Goal: Transaction & Acquisition: Purchase product/service

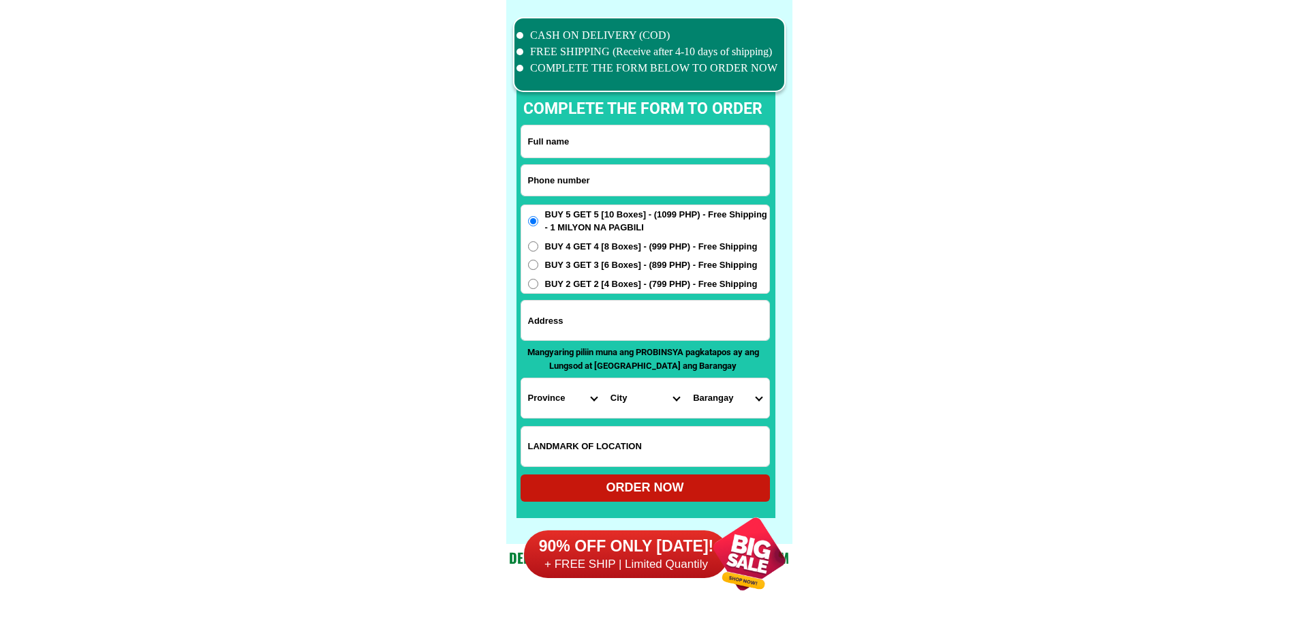
scroll to position [10594, 0]
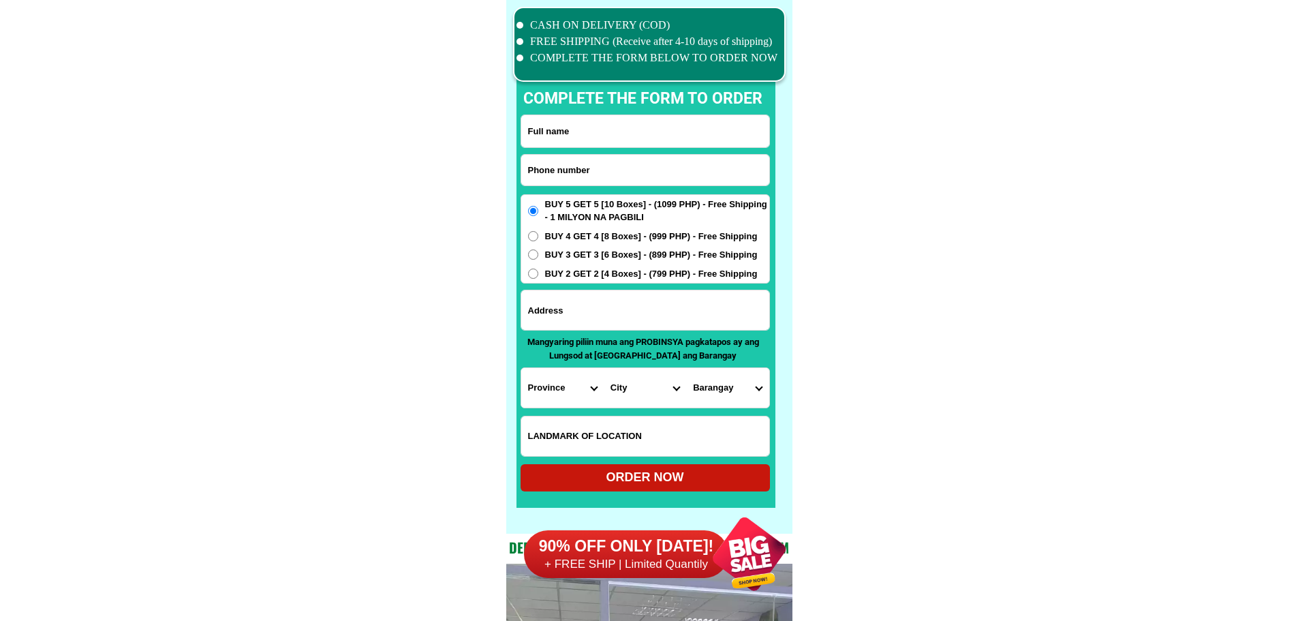
drag, startPoint x: 590, startPoint y: 157, endPoint x: 610, endPoint y: 168, distance: 22.2
click at [590, 157] on input "Input phone_number" at bounding box center [645, 170] width 248 height 31
paste input "09651105647"
type input "09651105647"
click at [600, 134] on input "Input full_name" at bounding box center [645, 131] width 248 height 32
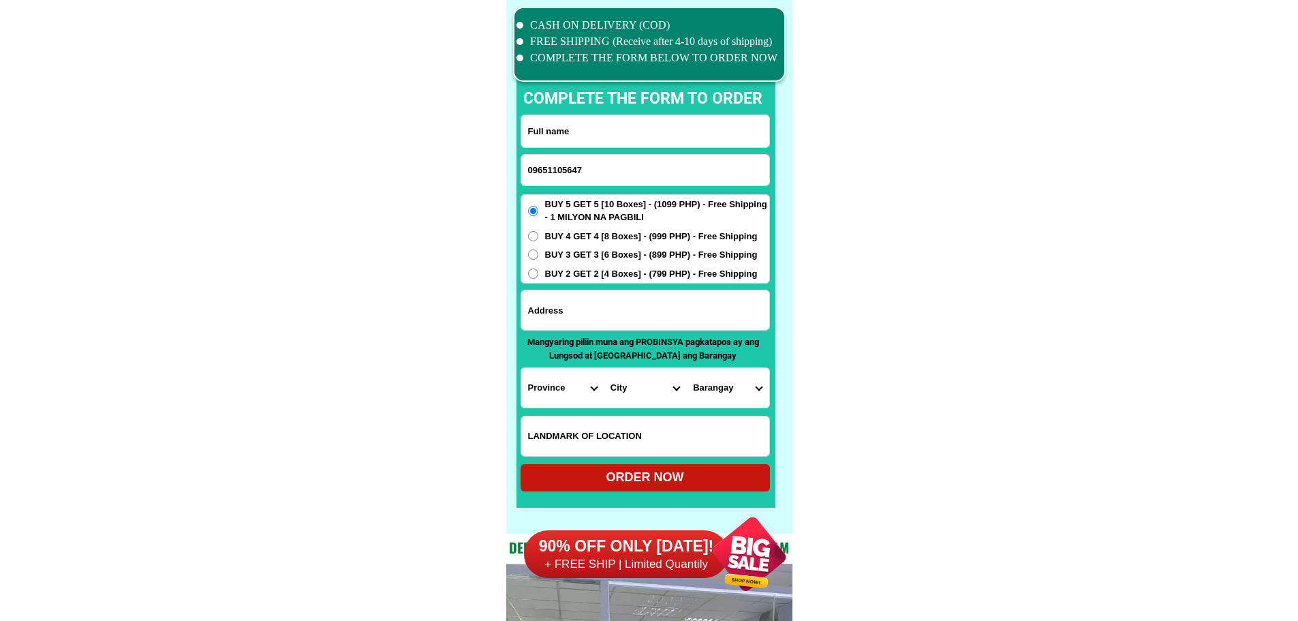
paste input "09651105647"
click at [628, 124] on input "09651105647" at bounding box center [645, 131] width 248 height 32
paste input "[PERSON_NAME]"
type input "[PERSON_NAME]"
click at [606, 316] on input "Input address" at bounding box center [645, 310] width 248 height 40
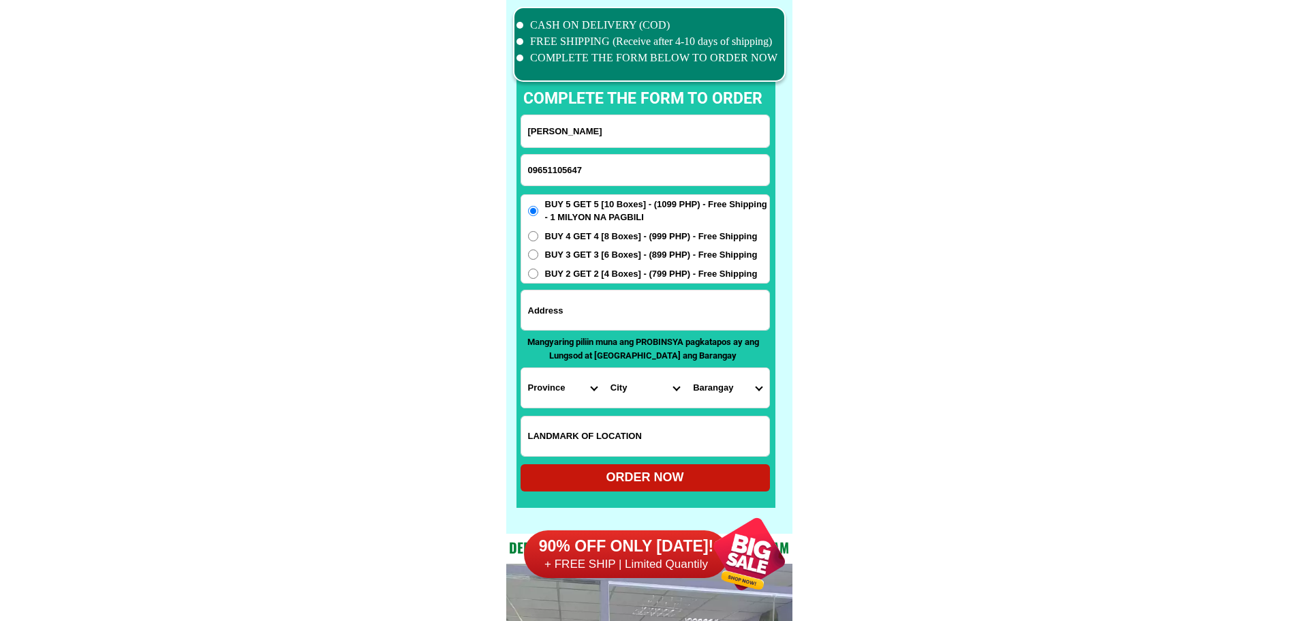
paste input "BLK43 [STREET_ADDRESS] [GEOGRAPHIC_DATA]. CITY BRGY 186"
type input "BLK43 [STREET_ADDRESS] [GEOGRAPHIC_DATA]. CITY BRGY 186"
drag, startPoint x: 667, startPoint y: 300, endPoint x: 915, endPoint y: 326, distance: 248.8
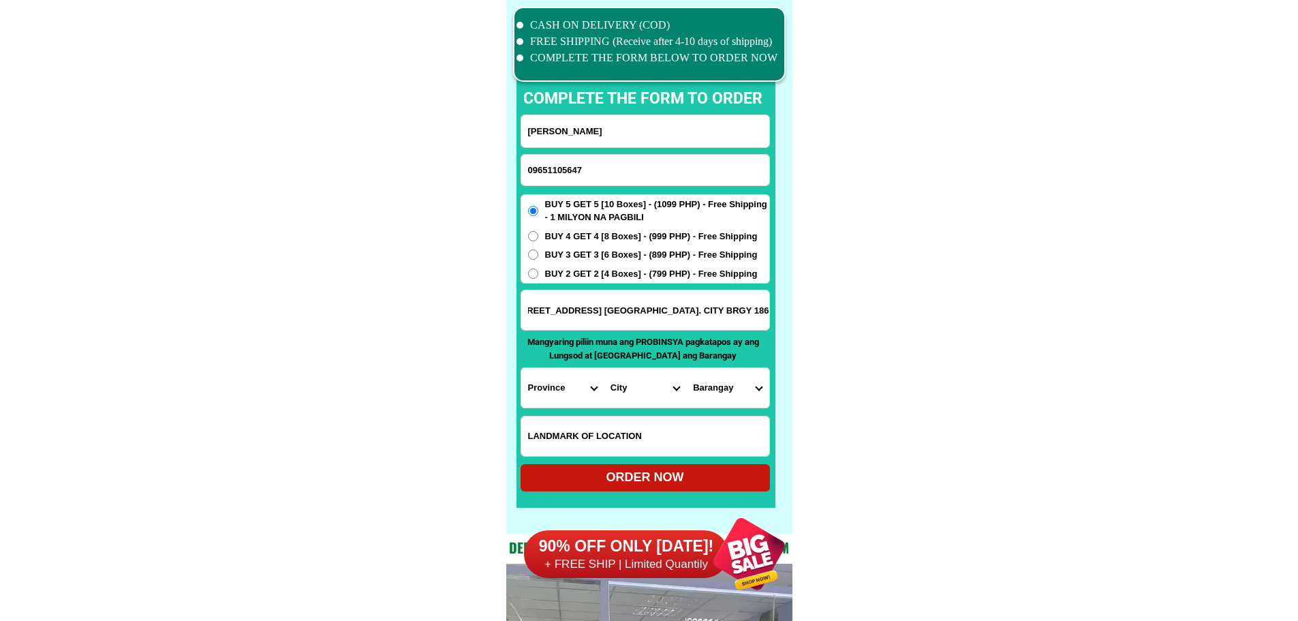
click at [559, 386] on select "Province [GEOGRAPHIC_DATA] [GEOGRAPHIC_DATA][PERSON_NAME][GEOGRAPHIC_DATA][GEOG…" at bounding box center [562, 388] width 82 height 40
select select "63_219"
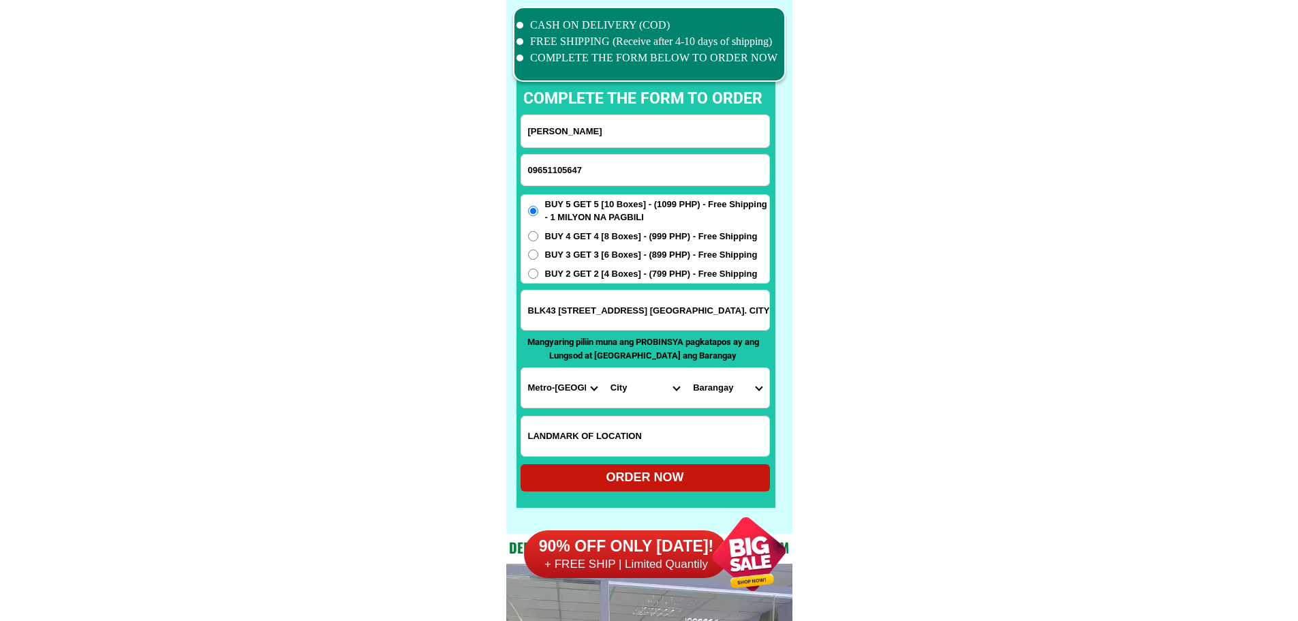
click at [617, 393] on select "City" at bounding box center [645, 388] width 82 height 40
select select "63_2199773"
drag, startPoint x: 710, startPoint y: 326, endPoint x: 838, endPoint y: 325, distance: 127.4
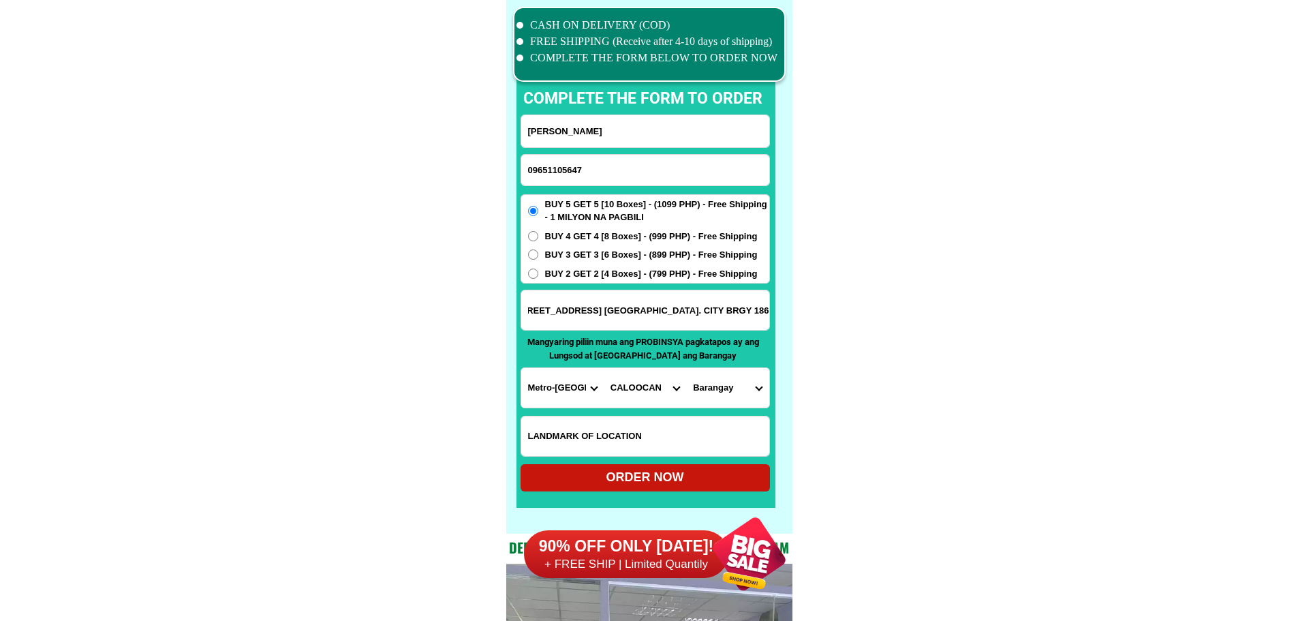
drag, startPoint x: 721, startPoint y: 386, endPoint x: 720, endPoint y: 369, distance: 17.1
click at [721, 386] on select "[GEOGRAPHIC_DATA]" at bounding box center [727, 388] width 82 height 40
select select "63_21997732525"
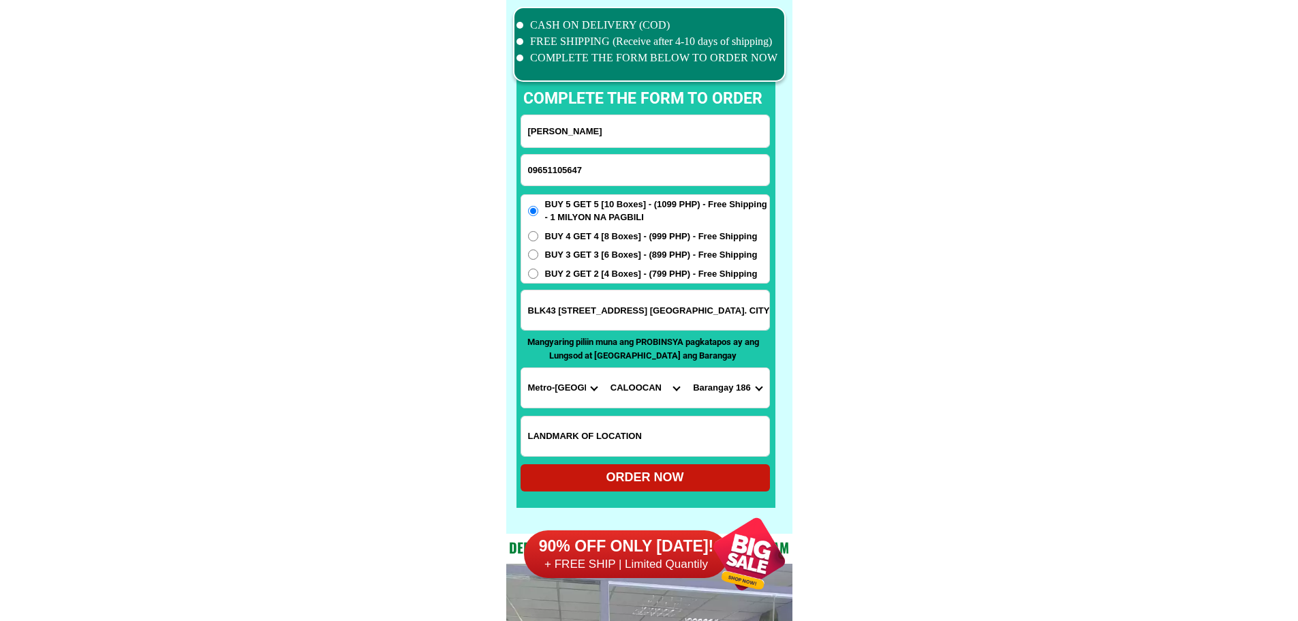
click at [686, 368] on select "[GEOGRAPHIC_DATA]" at bounding box center [727, 388] width 82 height 40
click at [702, 476] on div "ORDER NOW" at bounding box center [645, 477] width 249 height 18
type input "09651105647"
radio input "true"
